Goal: Browse casually

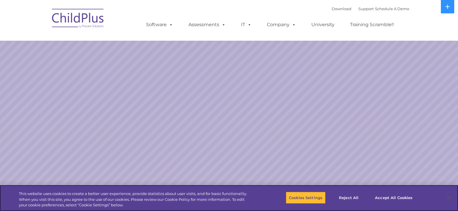
select select "MEDIUM"
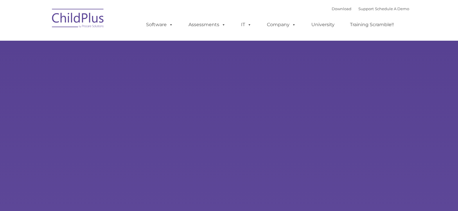
type input ""
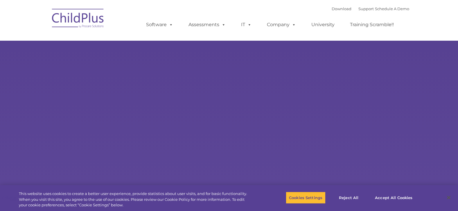
select select "MEDIUM"
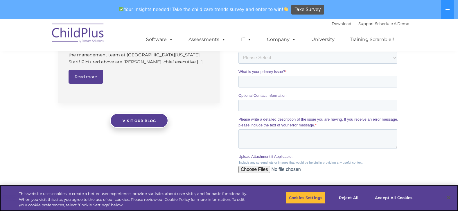
scroll to position [474, 0]
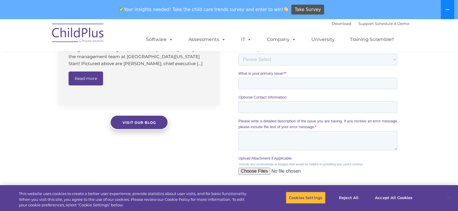
click at [447, 11] on icon at bounding box center [447, 9] width 5 height 5
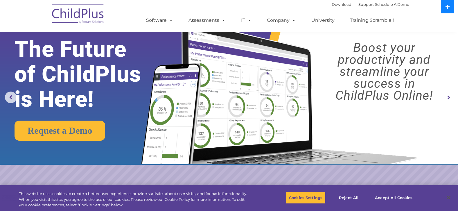
scroll to position [0, 0]
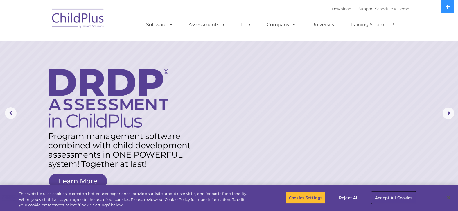
click at [389, 197] on button "Accept All Cookies" at bounding box center [394, 197] width 44 height 12
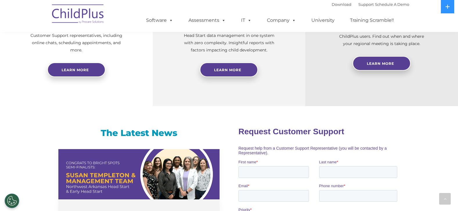
scroll to position [274, 0]
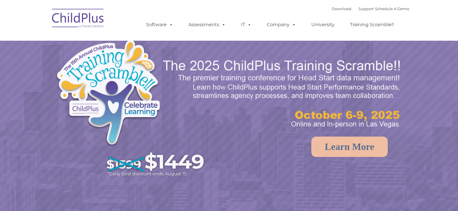
select select "MEDIUM"
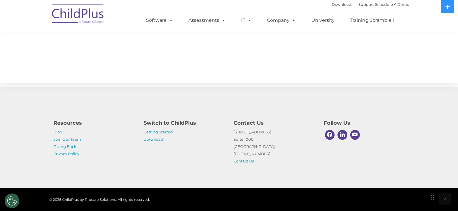
scroll to position [648, 0]
click at [72, 16] on img at bounding box center [78, 14] width 58 height 29
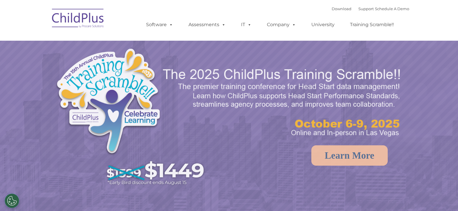
select select "MEDIUM"
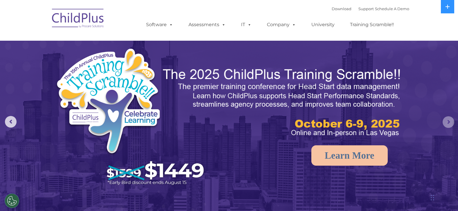
click at [448, 121] on rs-arrow at bounding box center [449, 122] width 12 height 12
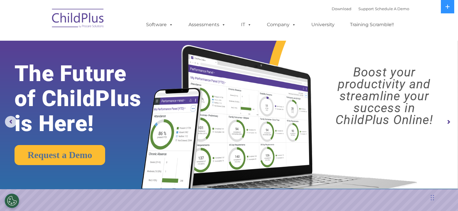
click at [448, 121] on rs-arrow at bounding box center [449, 122] width 12 height 12
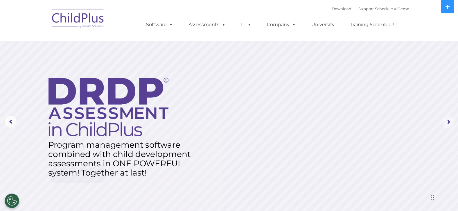
click at [448, 121] on rs-arrow at bounding box center [449, 122] width 12 height 12
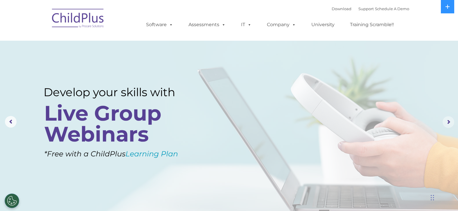
click at [448, 121] on rs-arrow at bounding box center [449, 122] width 12 height 12
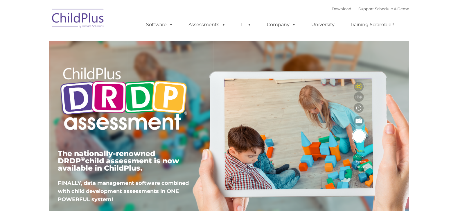
type input ""
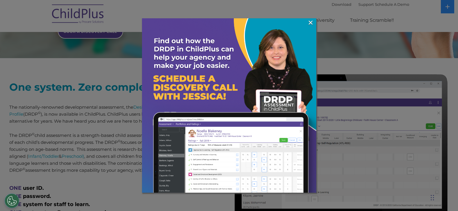
scroll to position [190, 0]
click at [310, 22] on link "×" at bounding box center [310, 23] width 7 height 6
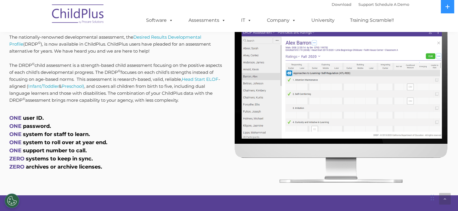
scroll to position [260, 0]
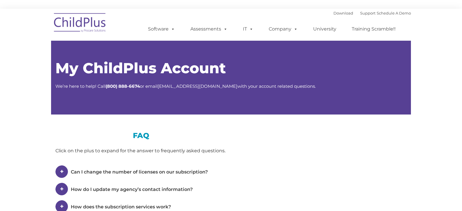
type input ""
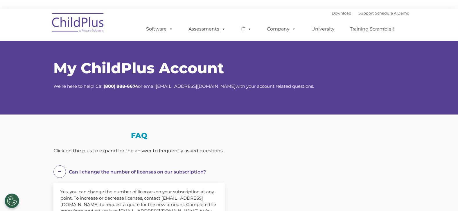
select select "MEDIUM"
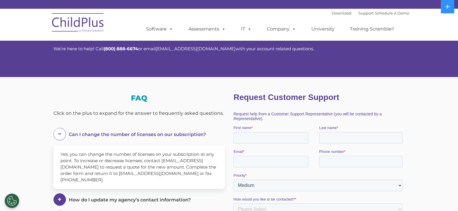
scroll to position [38, 0]
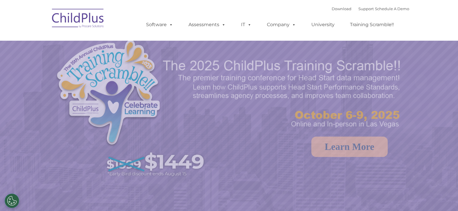
select select "MEDIUM"
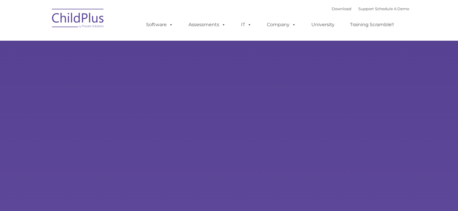
type input ""
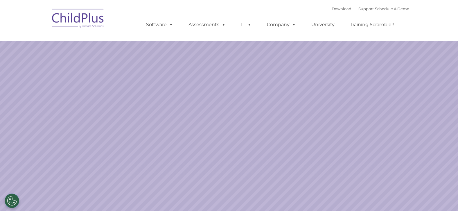
select select "MEDIUM"
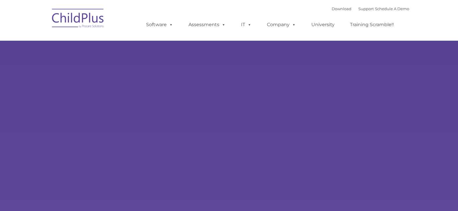
type input ""
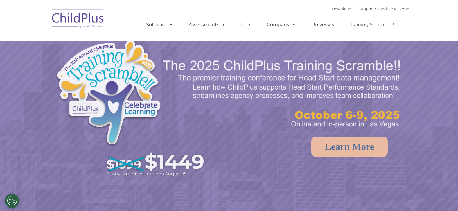
select select "MEDIUM"
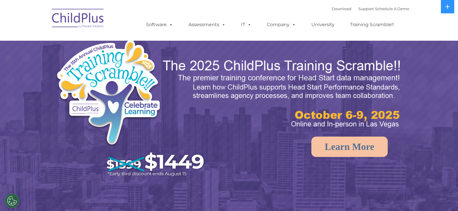
select select "MEDIUM"
